Goal: Find specific page/section: Find specific page/section

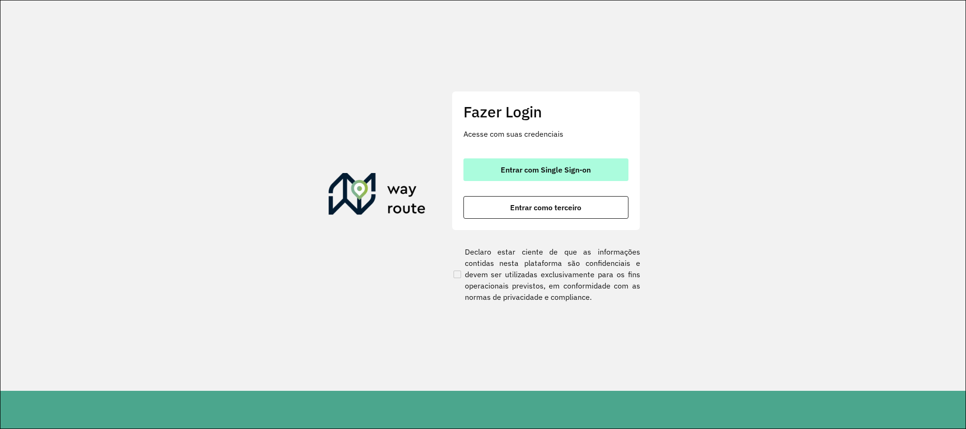
click at [582, 171] on span "Entrar com Single Sign-on" at bounding box center [546, 170] width 90 height 8
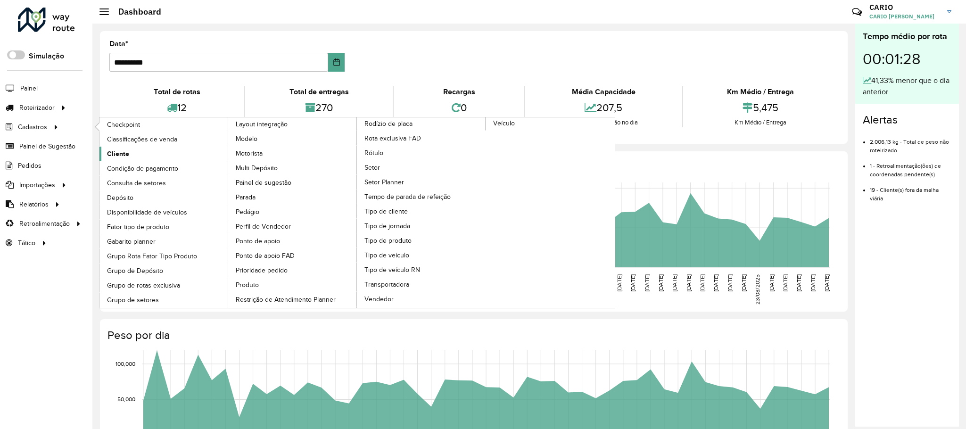
click at [122, 150] on span "Cliente" at bounding box center [118, 154] width 22 height 10
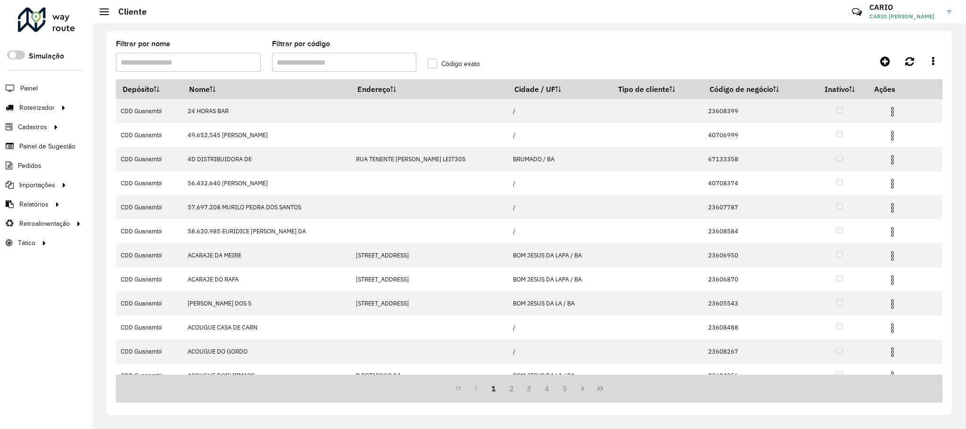
click at [318, 63] on input "Filtrar por código" at bounding box center [344, 62] width 145 height 19
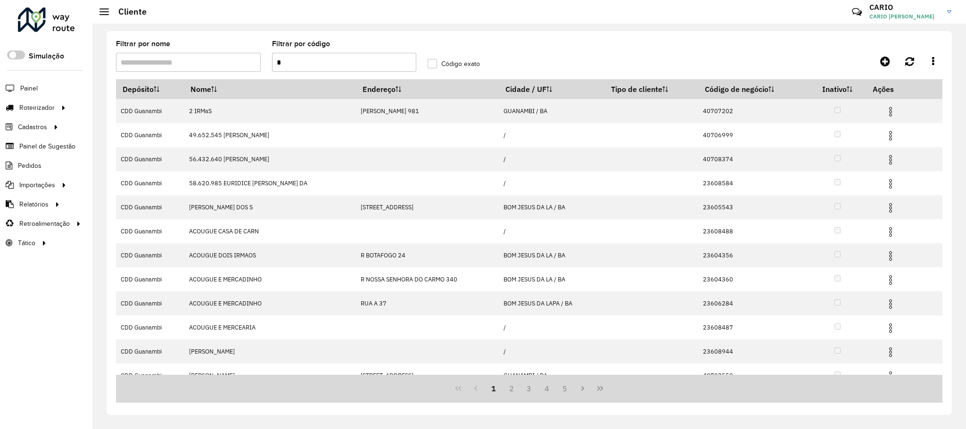
drag, startPoint x: 314, startPoint y: 65, endPoint x: 259, endPoint y: 64, distance: 55.2
click at [261, 64] on formly-group "Filtrar por nome Filtrar por código * Código exato" at bounding box center [422, 60] width 624 height 39
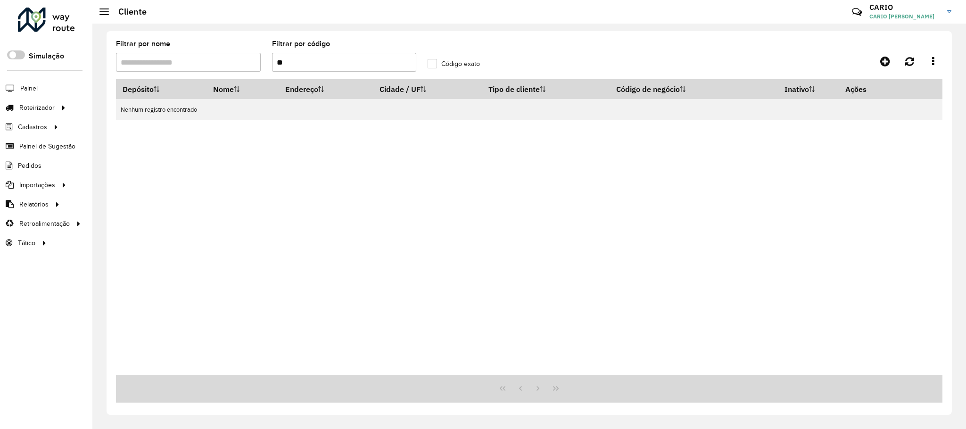
type input "*"
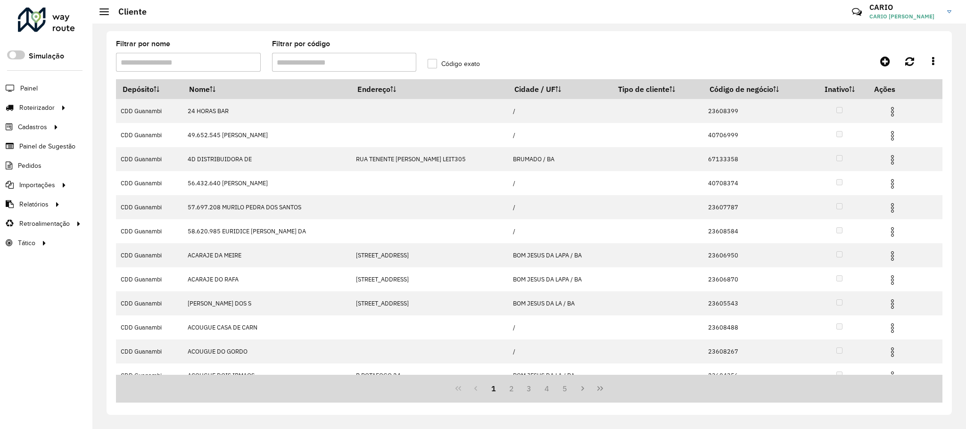
click at [222, 66] on input "Filtrar por nome" at bounding box center [188, 62] width 145 height 19
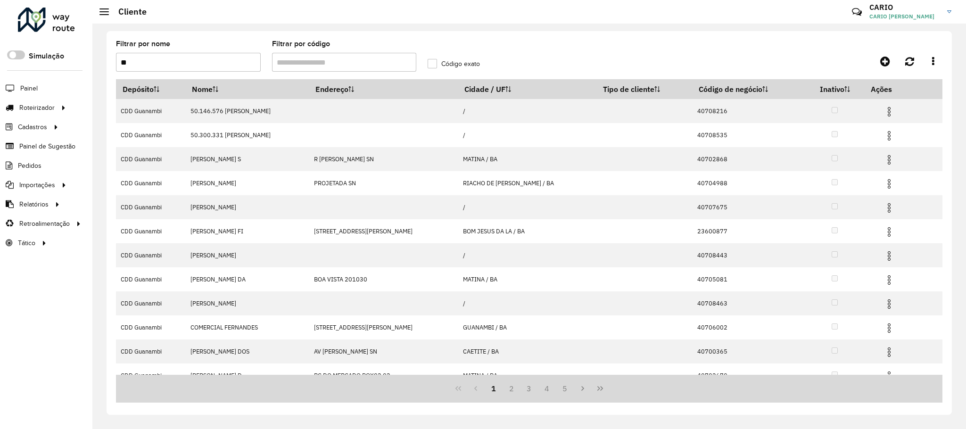
type input "*"
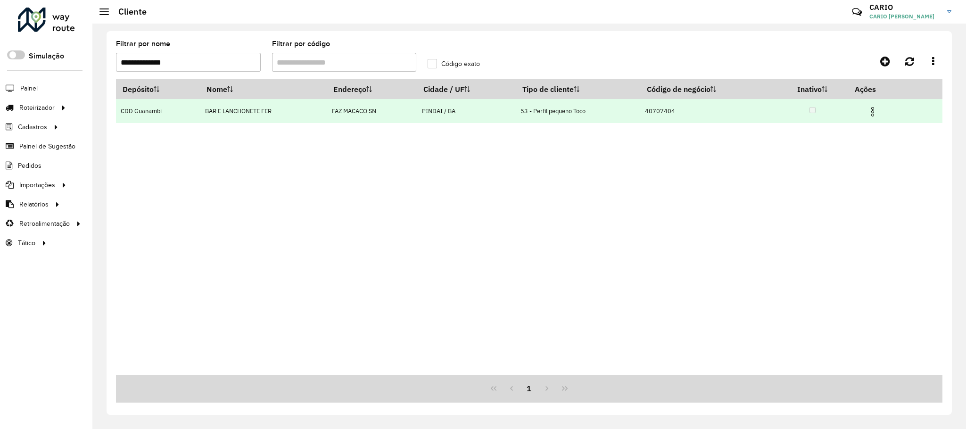
type input "**********"
click at [367, 106] on td "FAZ MACACO SN" at bounding box center [372, 111] width 90 height 24
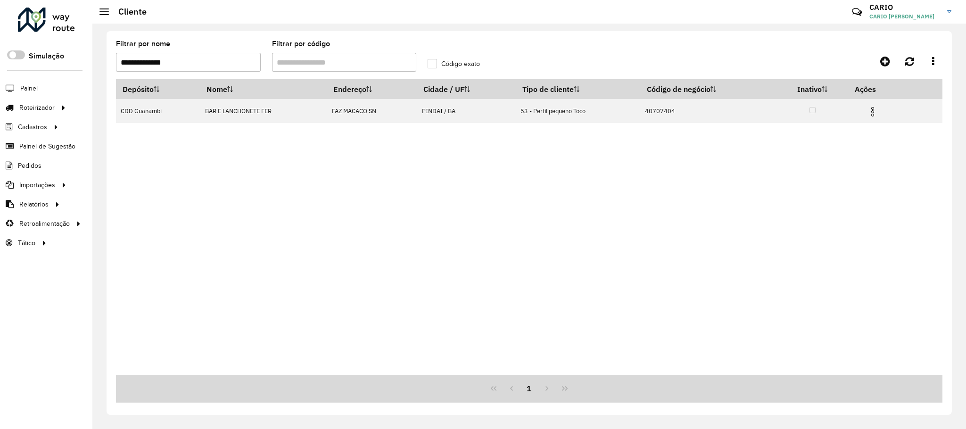
click at [282, 56] on input "Filtrar por código" at bounding box center [344, 62] width 145 height 19
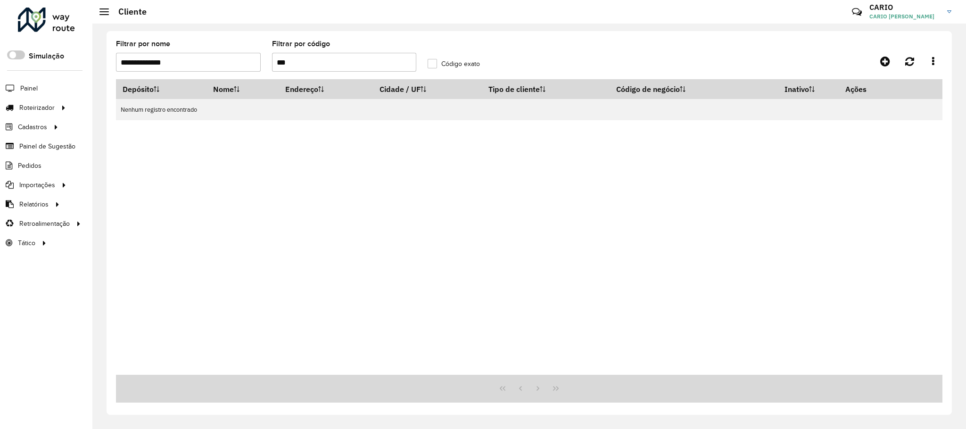
type input "***"
drag, startPoint x: 189, startPoint y: 61, endPoint x: 105, endPoint y: 81, distance: 85.7
click at [110, 71] on formly-field "**********" at bounding box center [188, 60] width 156 height 39
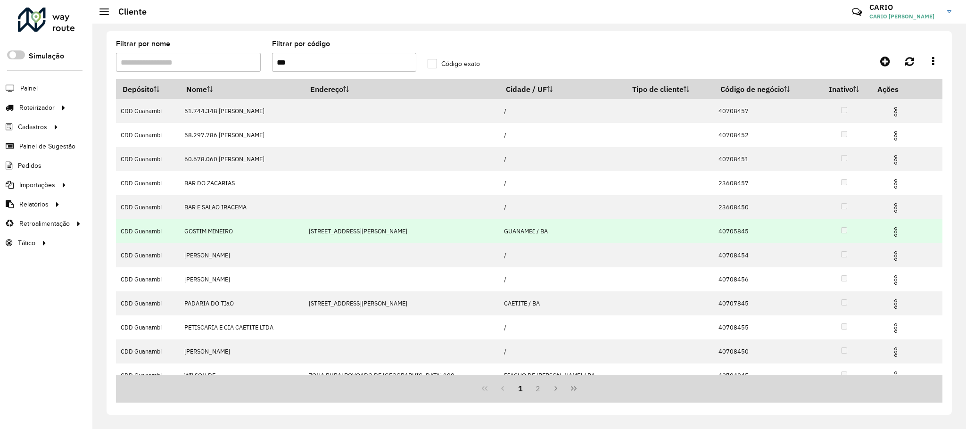
scroll to position [15, 0]
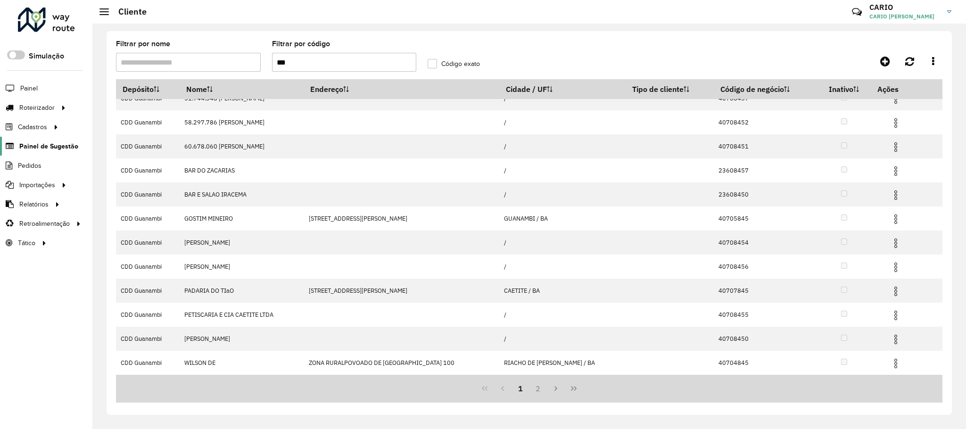
click at [34, 147] on span "Painel de Sugestão" at bounding box center [48, 146] width 59 height 10
